Goal: Information Seeking & Learning: Learn about a topic

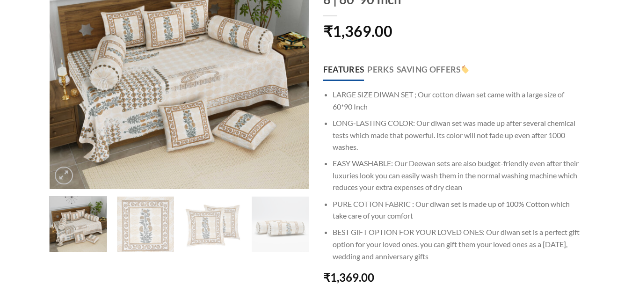
scroll to position [159, 0]
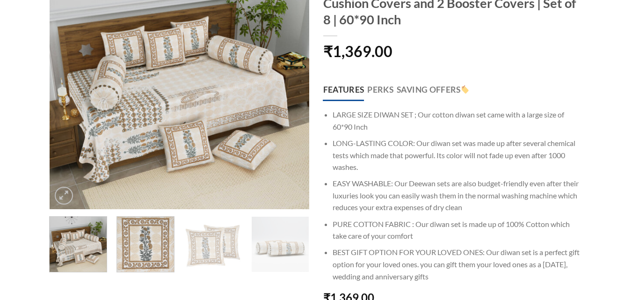
click at [158, 250] on img at bounding box center [145, 242] width 57 height 57
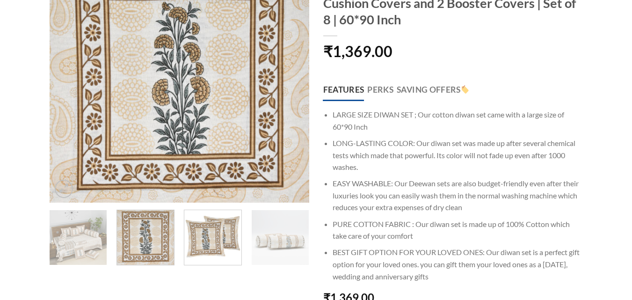
click at [200, 246] on img at bounding box center [212, 236] width 57 height 57
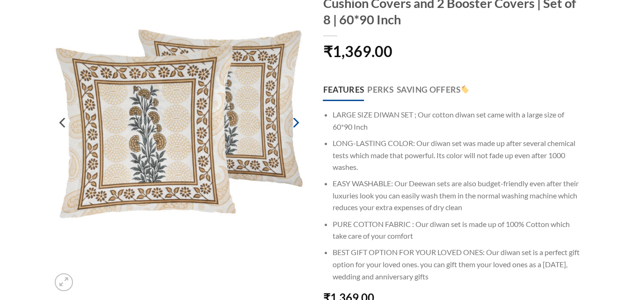
click at [298, 120] on icon "Next" at bounding box center [295, 122] width 17 height 17
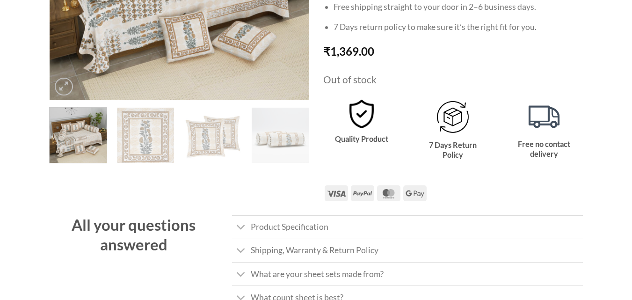
scroll to position [364, 0]
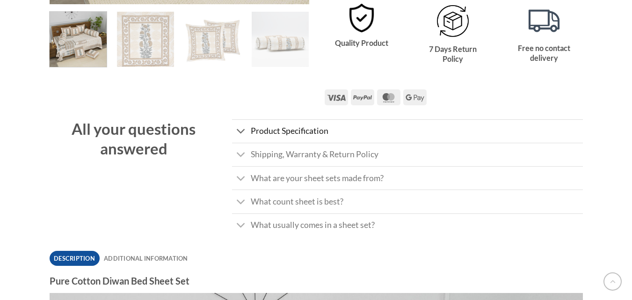
click at [307, 136] on span "Product Specification" at bounding box center [290, 131] width 78 height 10
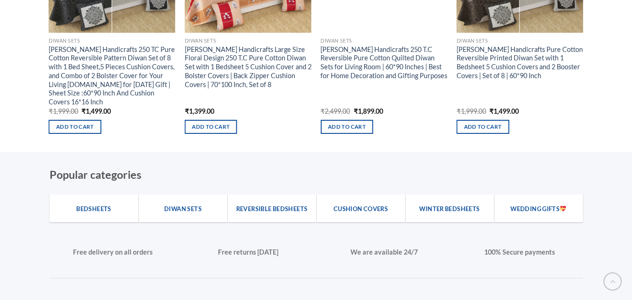
scroll to position [0, 0]
